Goal: Contribute content

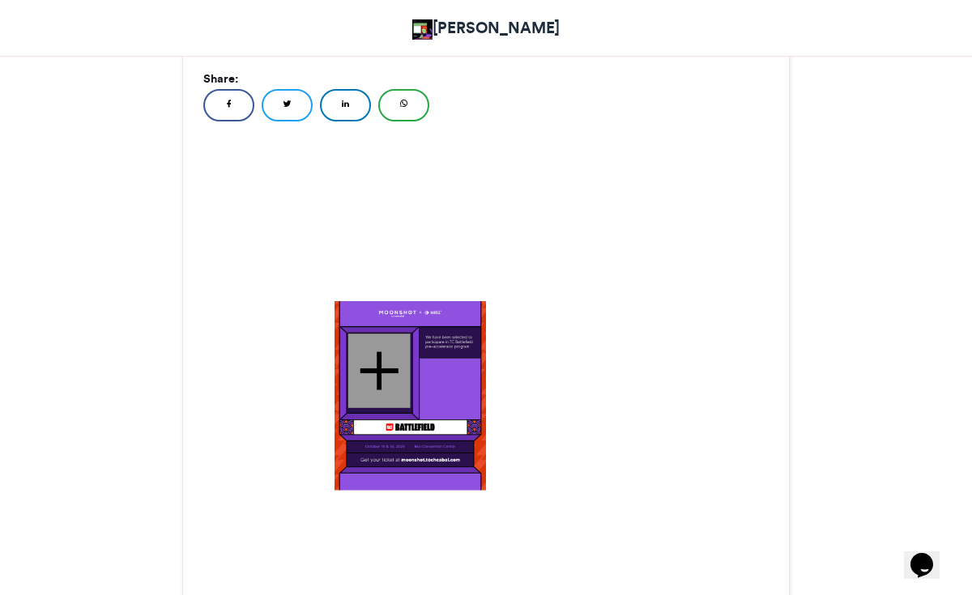
click at [376, 367] on div at bounding box center [379, 371] width 62 height 74
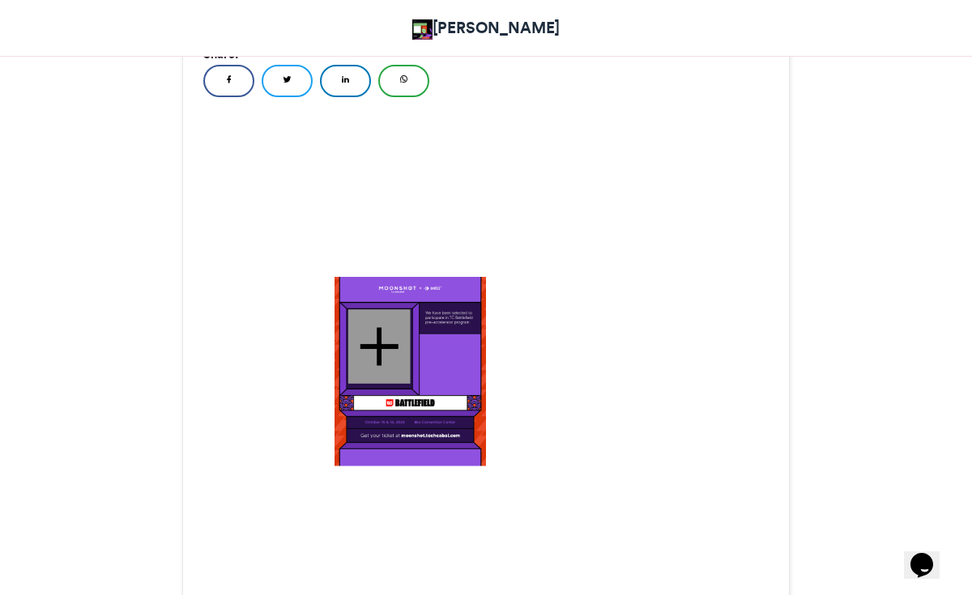
scroll to position [435, 0]
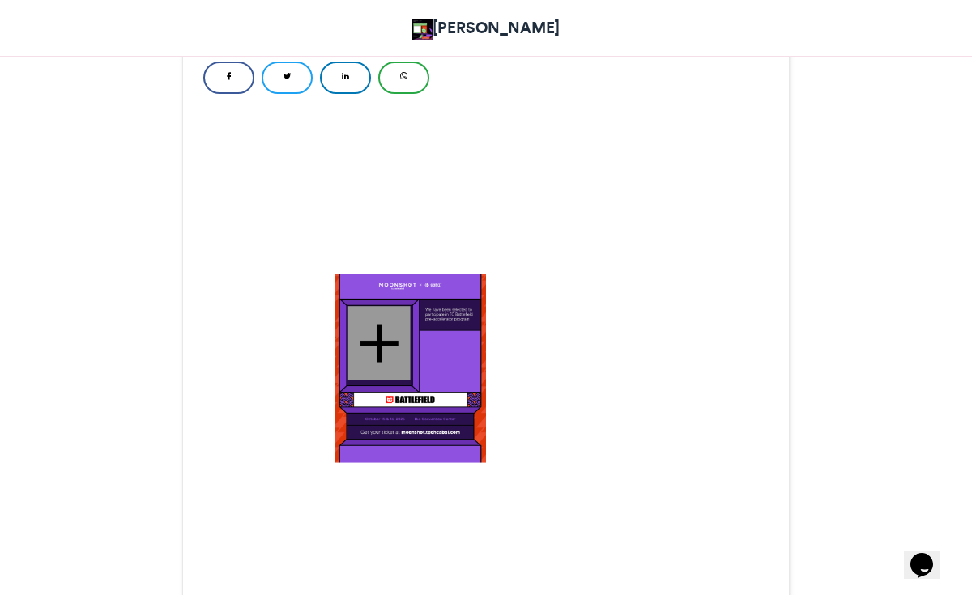
click at [383, 330] on div at bounding box center [379, 343] width 62 height 74
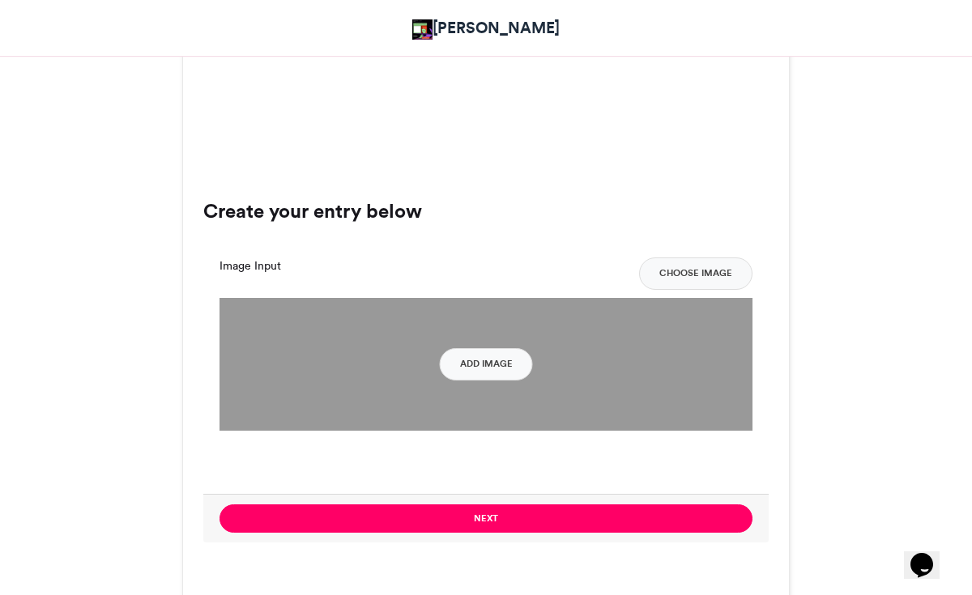
scroll to position [984, 0]
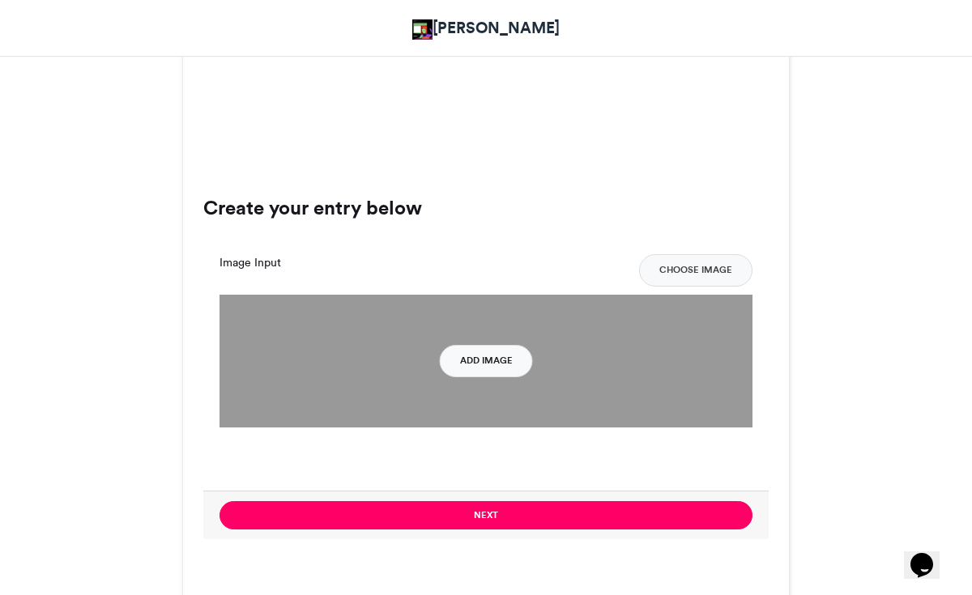
click at [474, 372] on button "Add Image" at bounding box center [486, 361] width 93 height 32
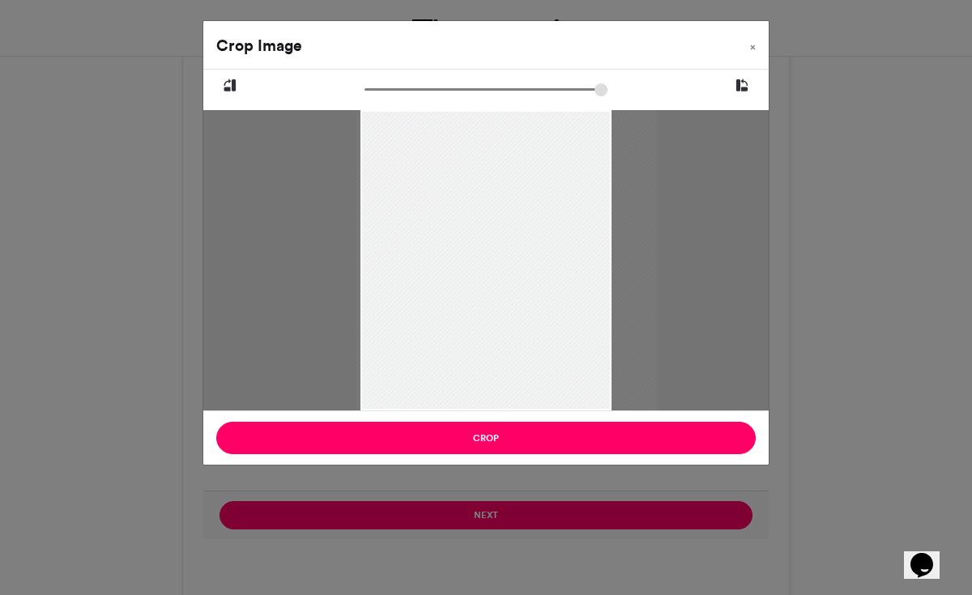
drag, startPoint x: 565, startPoint y: 279, endPoint x: 585, endPoint y: 278, distance: 19.5
click at [585, 278] on div at bounding box center [505, 260] width 300 height 300
drag, startPoint x: 603, startPoint y: 182, endPoint x: 582, endPoint y: 202, distance: 29.2
click at [582, 202] on div at bounding box center [484, 260] width 300 height 300
drag, startPoint x: 599, startPoint y: 144, endPoint x: 582, endPoint y: 190, distance: 49.2
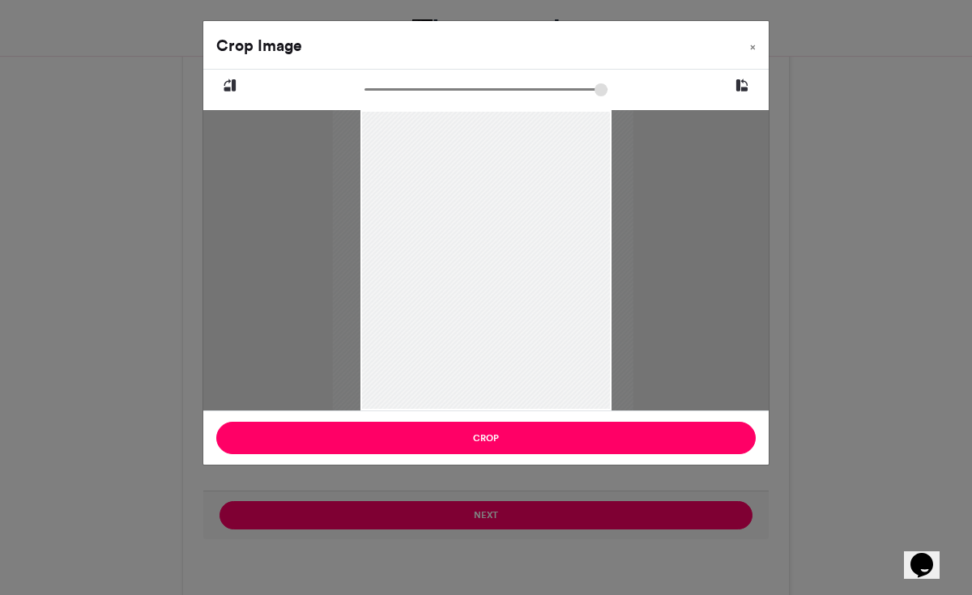
click at [582, 190] on div at bounding box center [482, 260] width 300 height 300
type input "******"
drag, startPoint x: 368, startPoint y: 85, endPoint x: 330, endPoint y: 96, distance: 39.5
click at [330, 96] on div at bounding box center [486, 92] width 424 height 20
click at [753, 50] on span "×" at bounding box center [753, 47] width 6 height 10
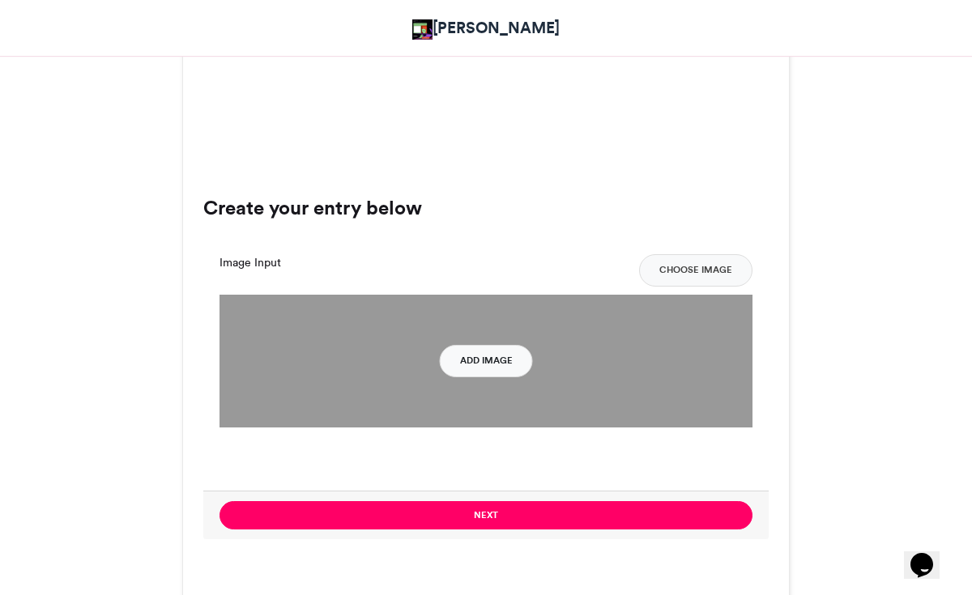
click at [476, 356] on button "Add Image" at bounding box center [486, 361] width 93 height 32
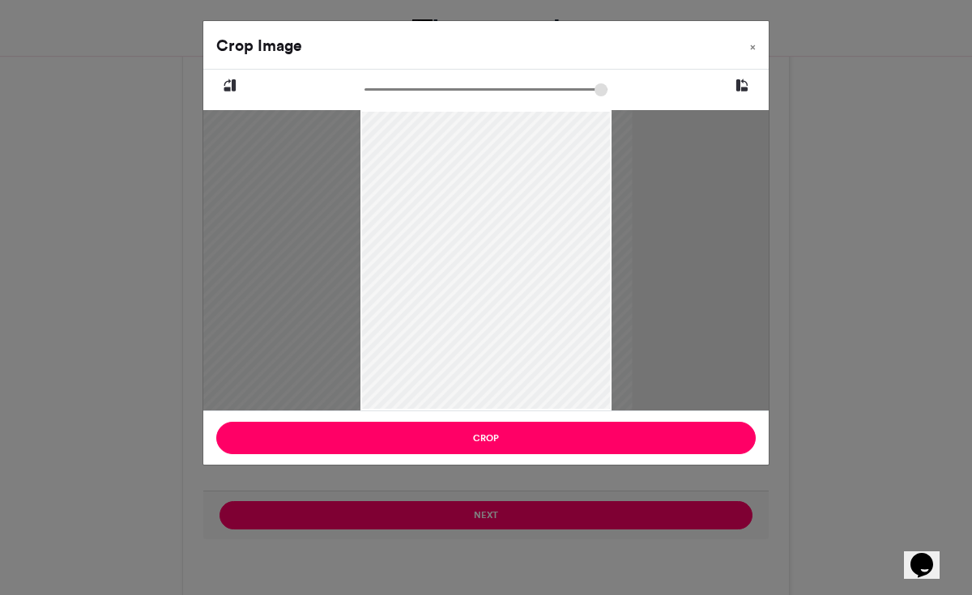
drag, startPoint x: 563, startPoint y: 271, endPoint x: 484, endPoint y: 279, distance: 79.8
click at [484, 279] on div at bounding box center [406, 260] width 453 height 300
type input "******"
click at [752, 48] on span "×" at bounding box center [753, 47] width 6 height 10
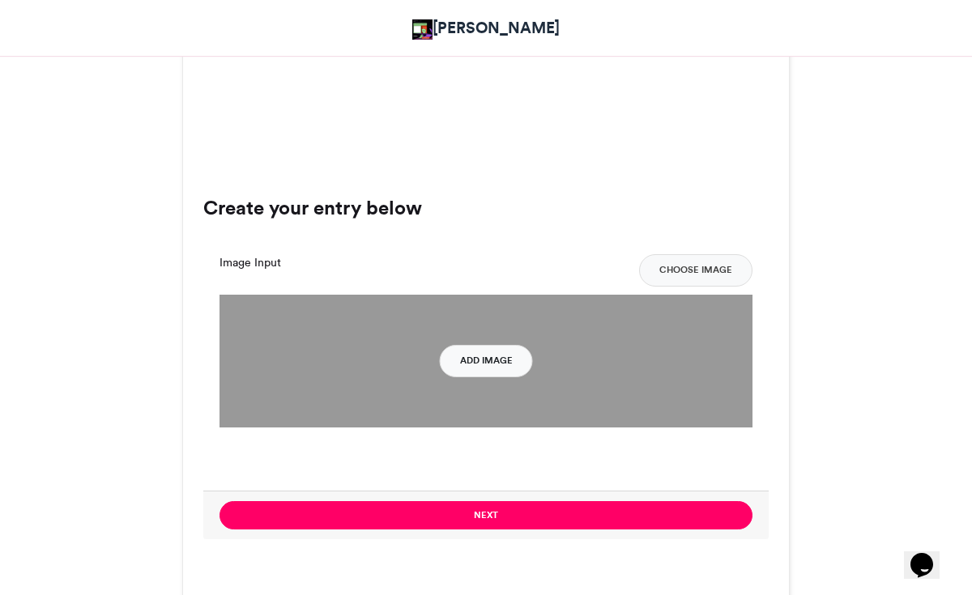
click at [487, 352] on button "Add Image" at bounding box center [486, 361] width 93 height 32
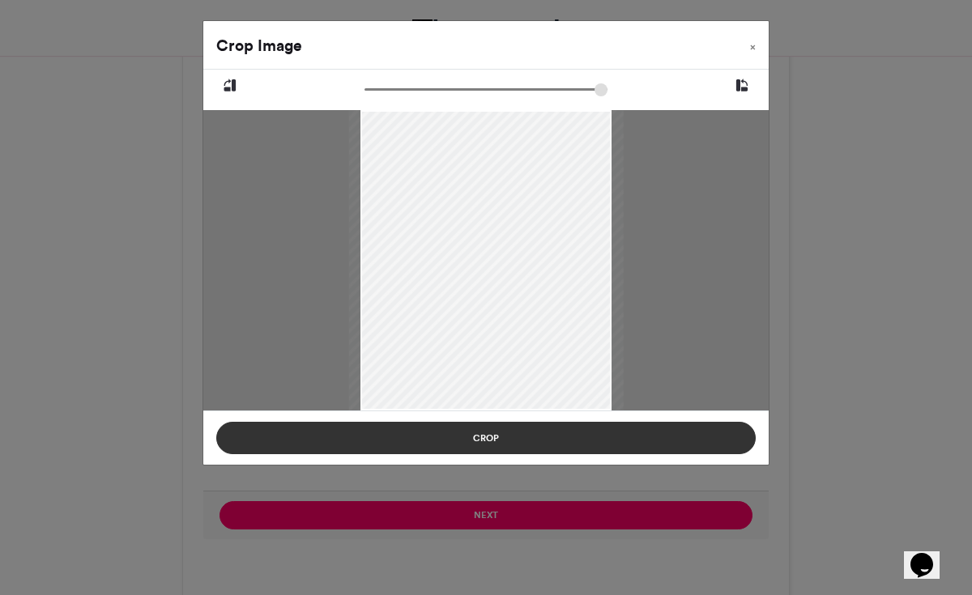
click at [547, 444] on button "Crop" at bounding box center [485, 438] width 539 height 32
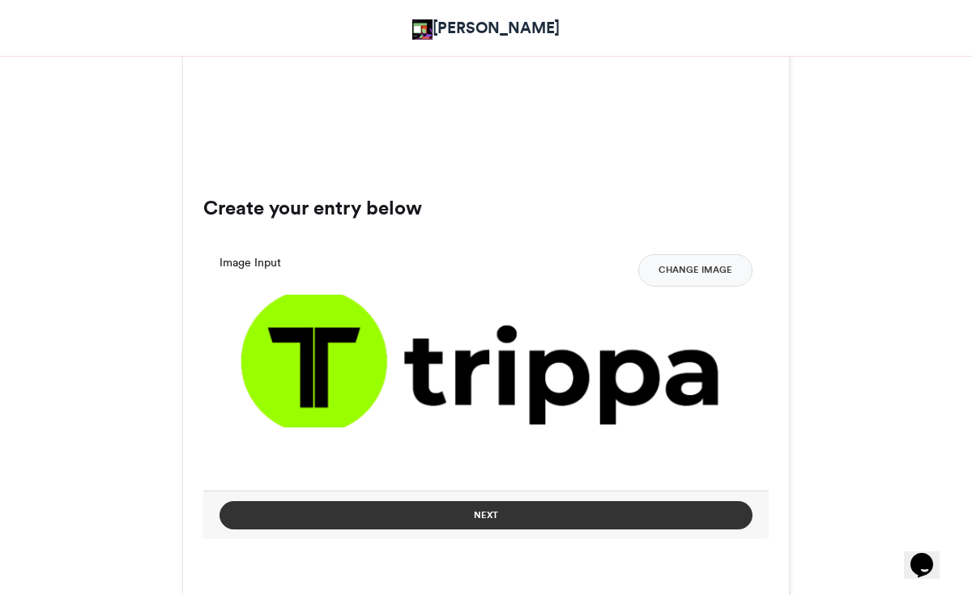
click at [520, 519] on button "Next" at bounding box center [485, 515] width 533 height 28
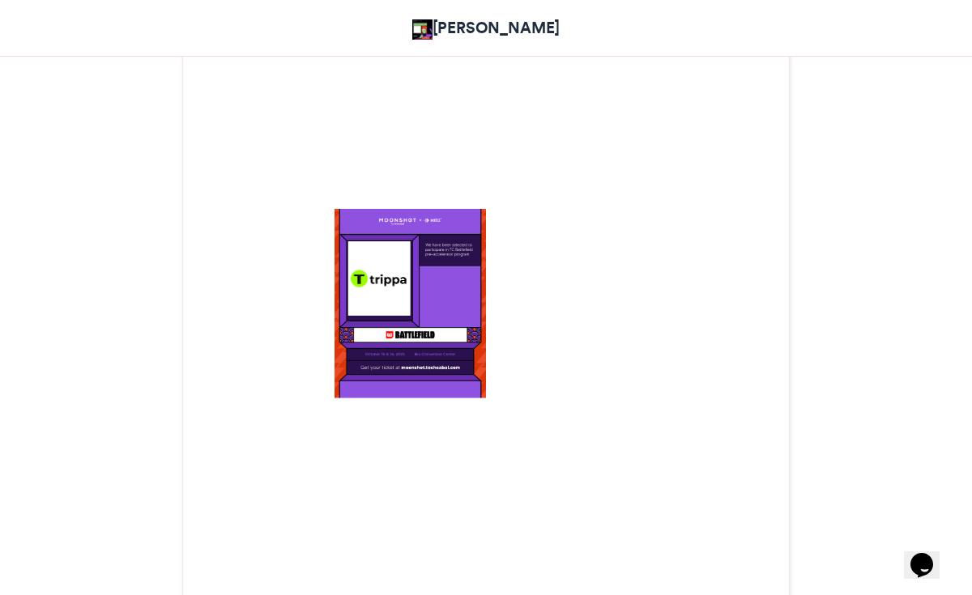
scroll to position [491, 0]
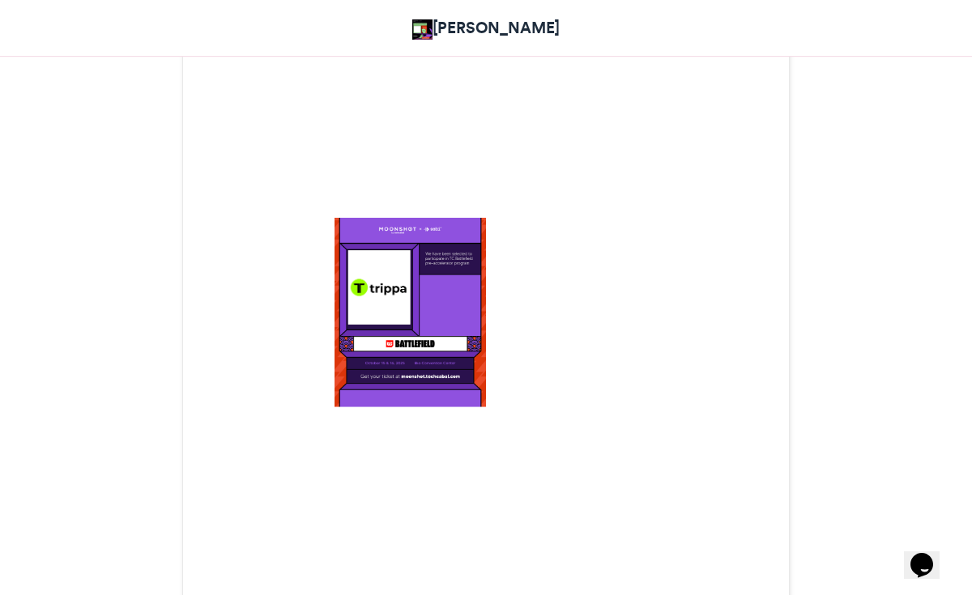
click at [412, 317] on img at bounding box center [409, 312] width 151 height 189
